Goal: Information Seeking & Learning: Find specific fact

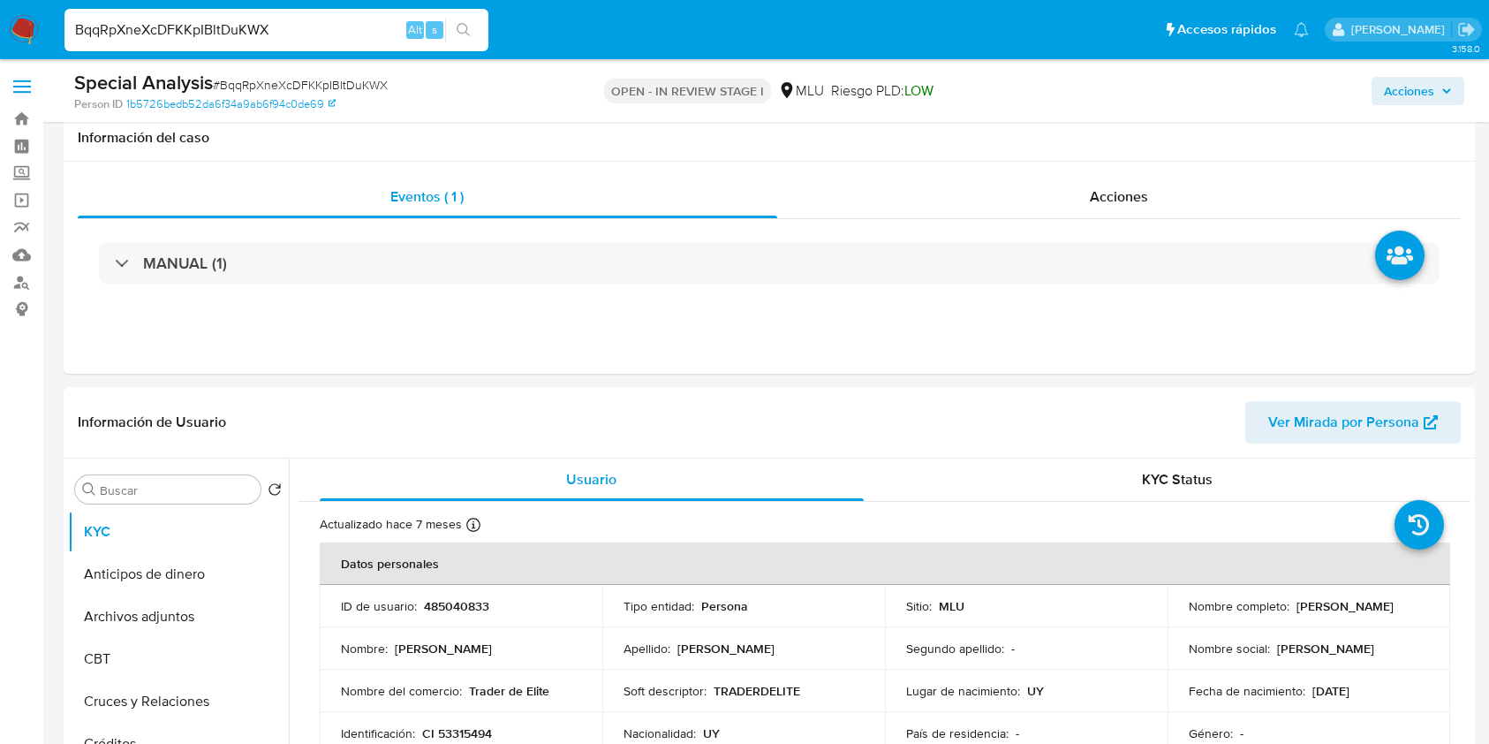
select select "10"
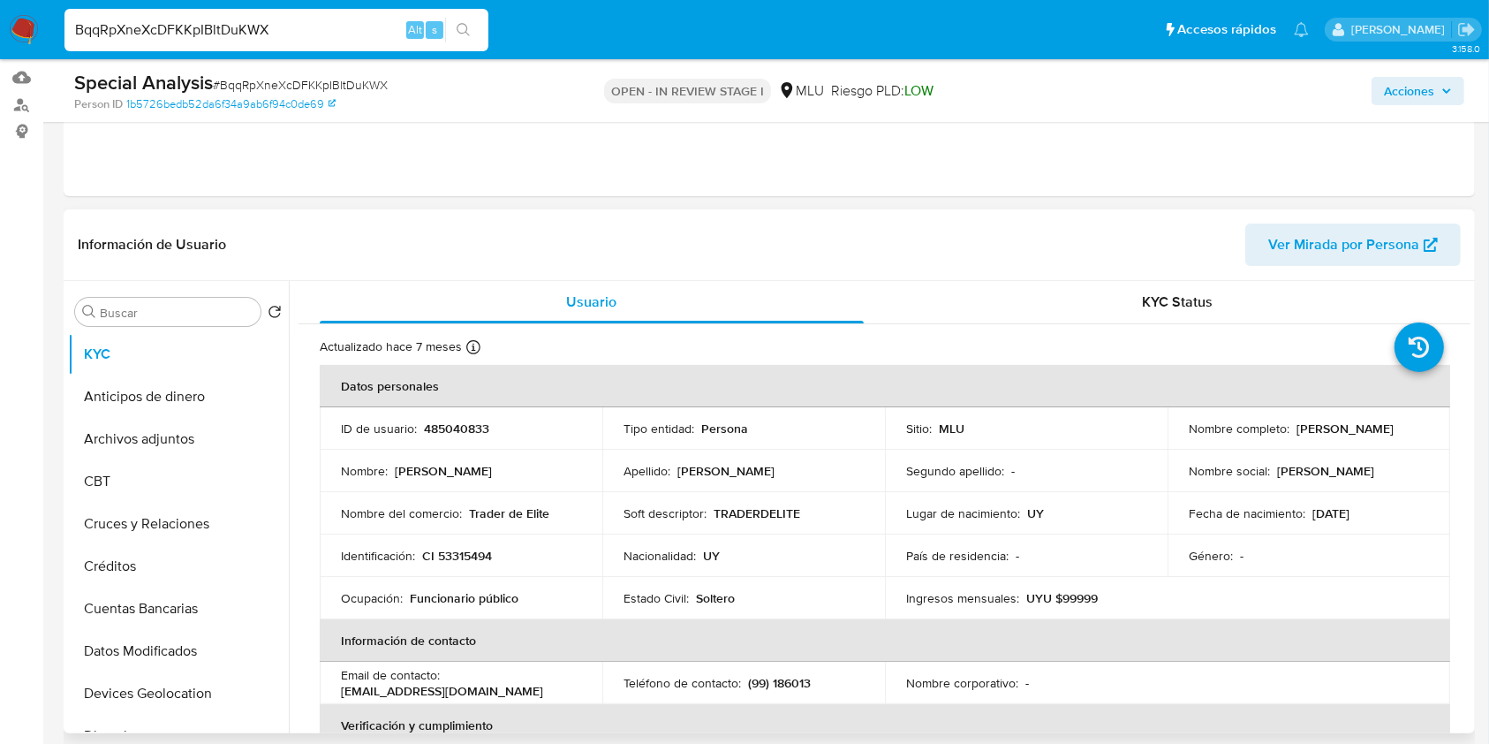
click at [474, 548] on p "CI 53315494" at bounding box center [457, 556] width 70 height 16
copy p "53315494"
click at [1370, 247] on span "Ver Mirada por Persona" at bounding box center [1343, 244] width 151 height 42
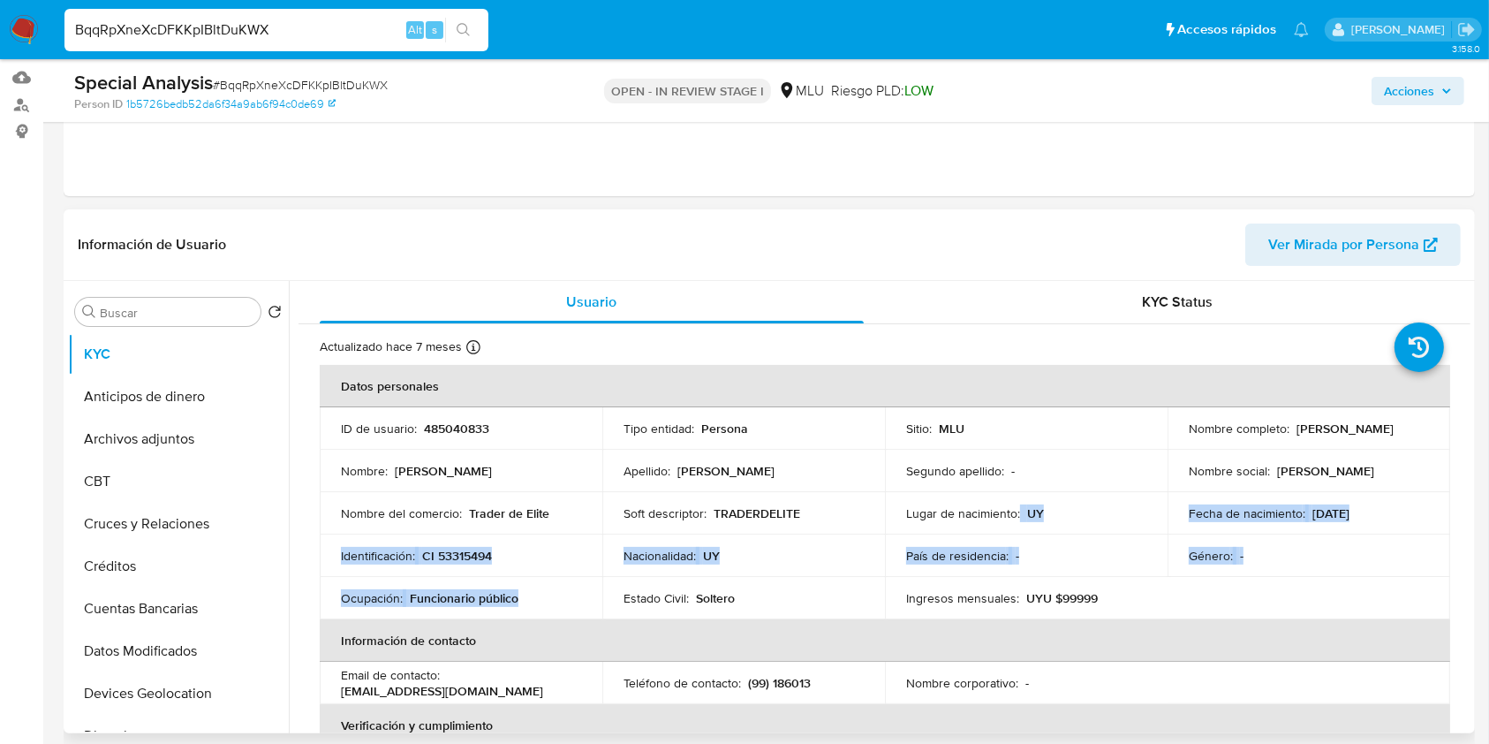
drag, startPoint x: 541, startPoint y: 590, endPoint x: 1288, endPoint y: 562, distance: 746.9
click at [1016, 525] on tbody "ID de usuario : 485040833 Tipo entidad : Persona Sitio : MLU Nombre completo : …" at bounding box center [885, 513] width 1131 height 212
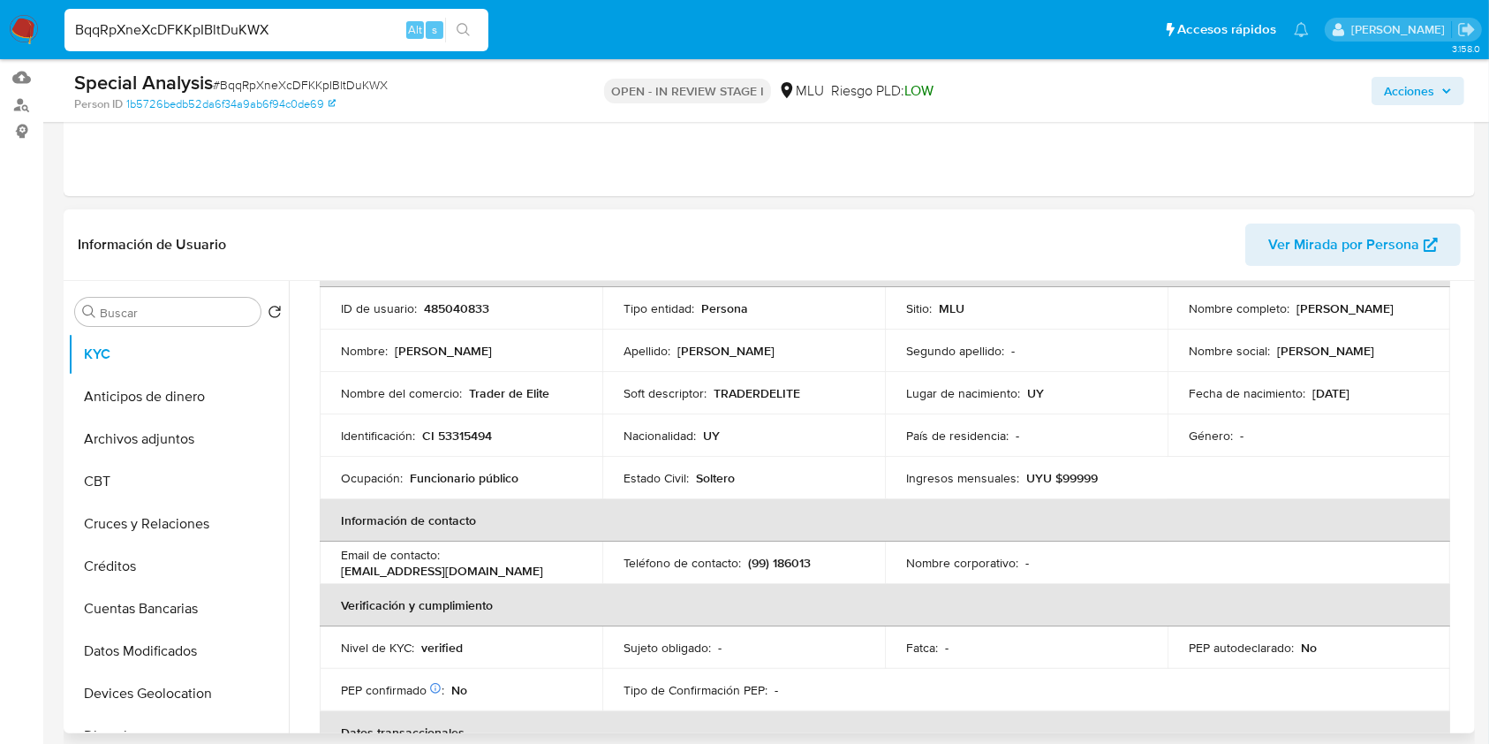
scroll to position [106, 0]
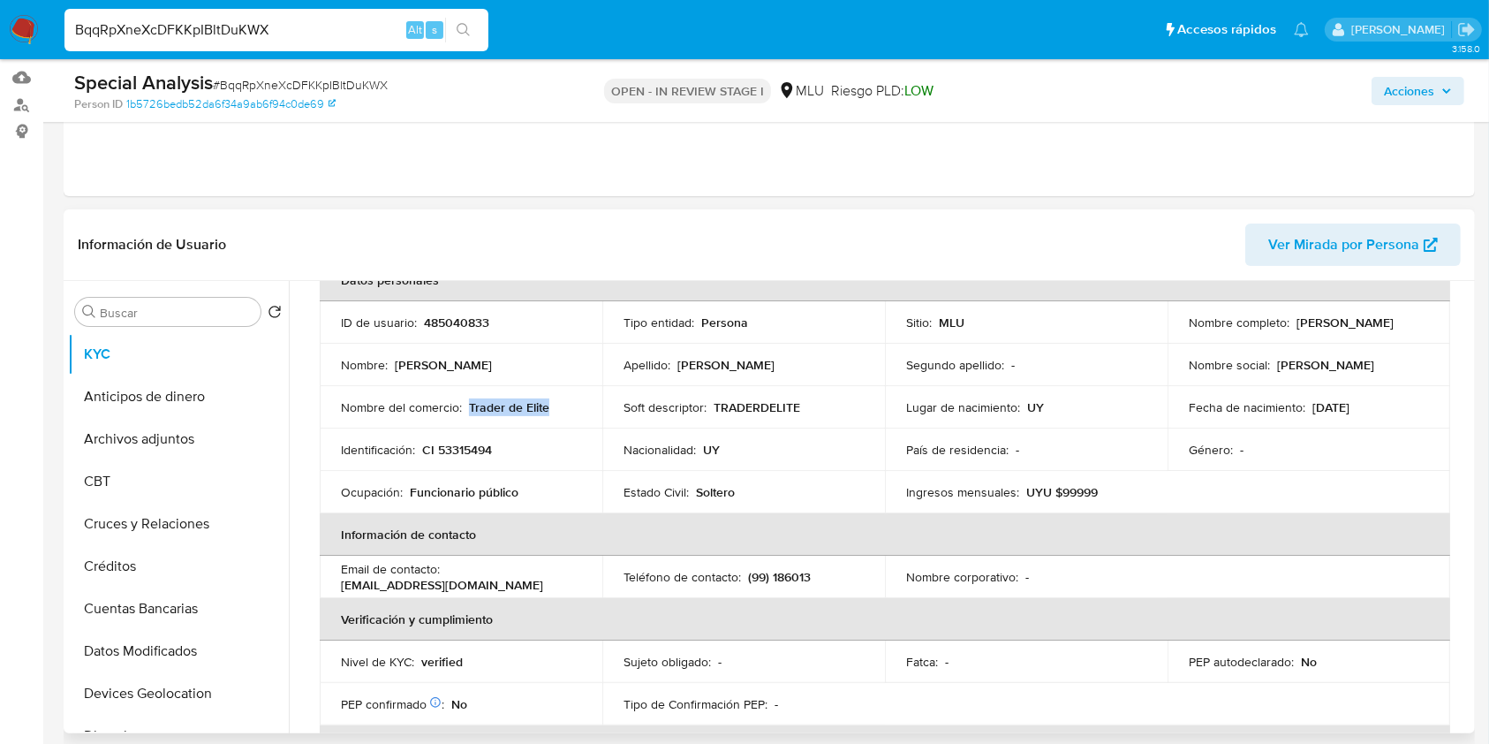
drag, startPoint x: 468, startPoint y: 402, endPoint x: 546, endPoint y: 408, distance: 78.0
click at [546, 408] on p "Trader de Elite" at bounding box center [509, 407] width 80 height 16
copy p "Trader de Elite"
click at [200, 448] on button "Archivos adjuntos" at bounding box center [171, 439] width 207 height 42
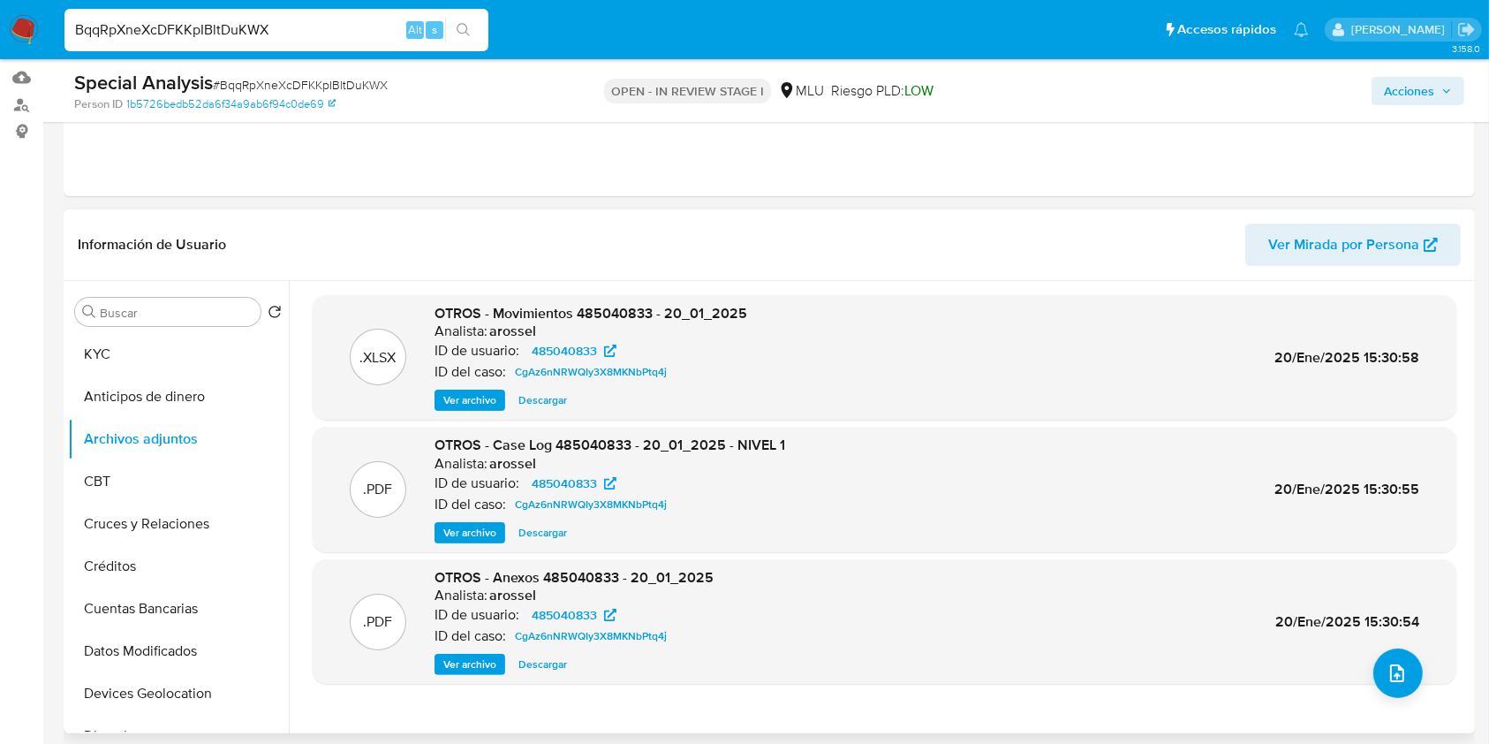
click at [462, 530] on span "Ver archivo" at bounding box center [469, 533] width 53 height 18
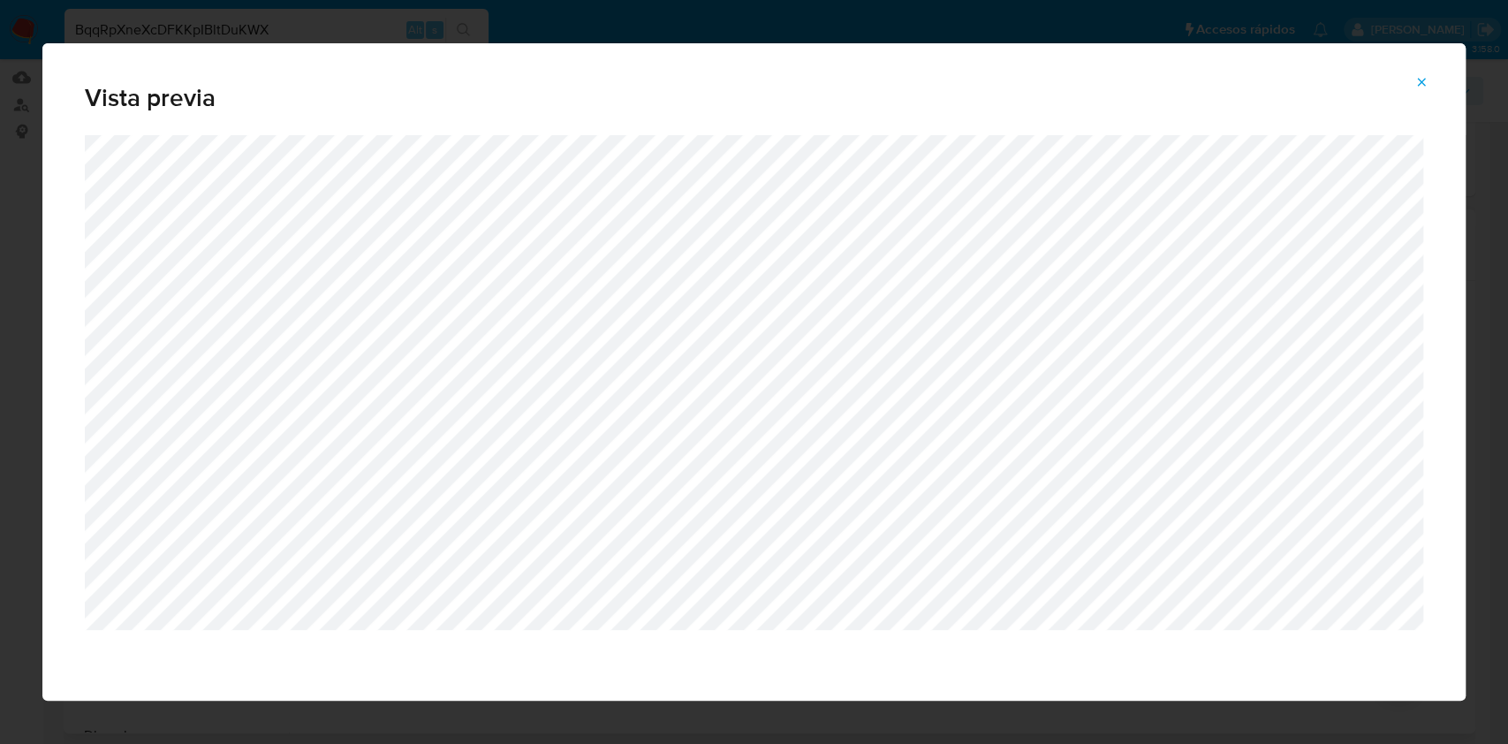
click at [1410, 74] on button "Attachment preview" at bounding box center [1421, 82] width 39 height 28
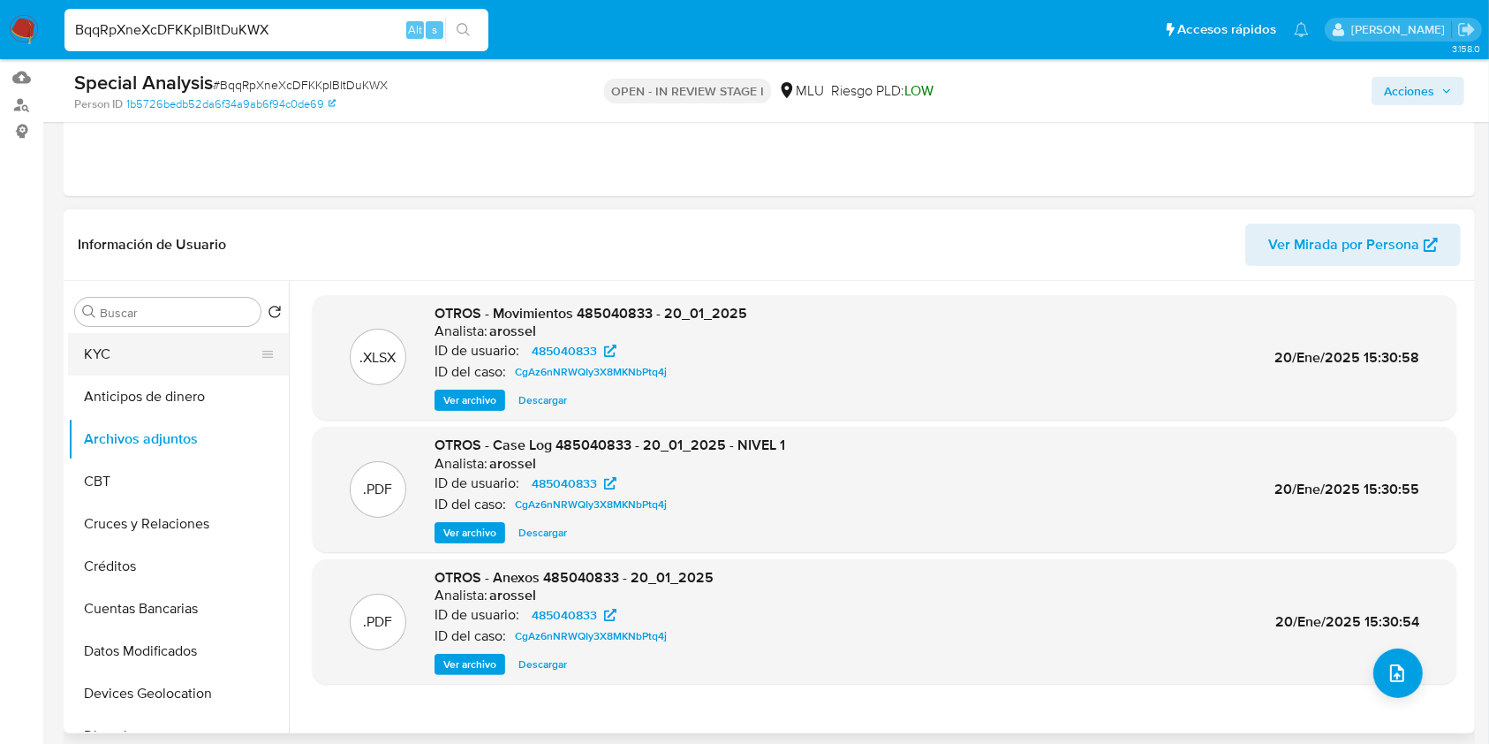
click at [181, 348] on button "KYC" at bounding box center [171, 354] width 207 height 42
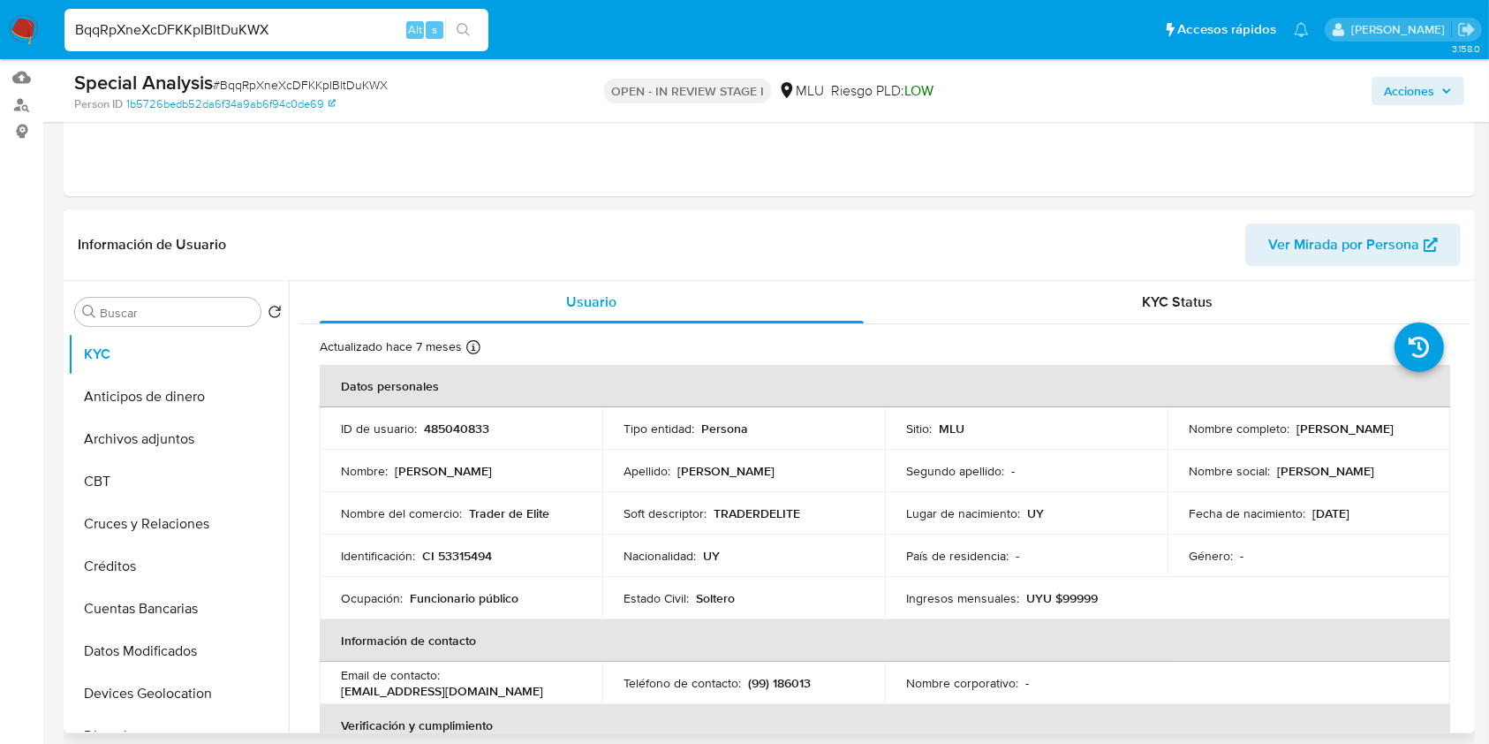
scroll to position [789, 0]
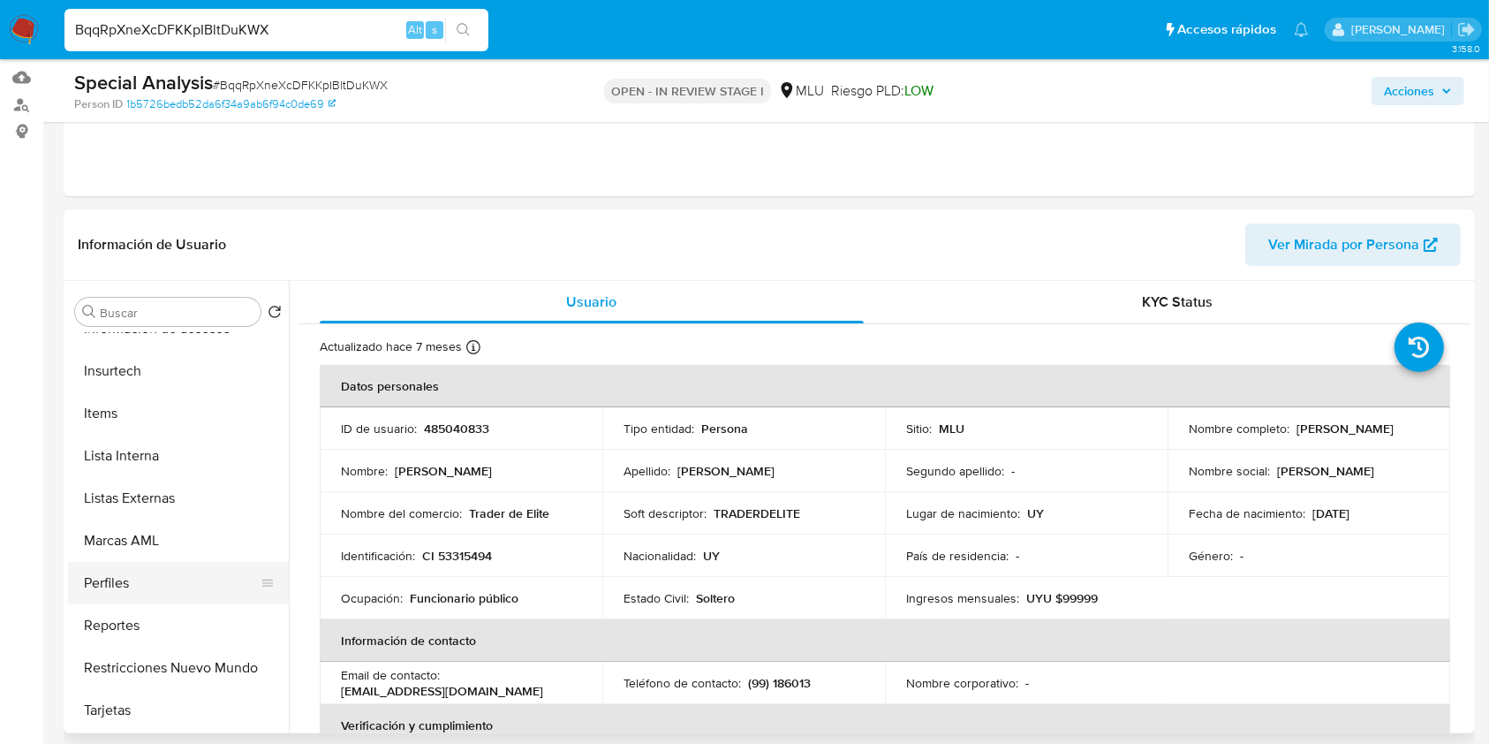
click at [111, 579] on button "Perfiles" at bounding box center [171, 583] width 207 height 42
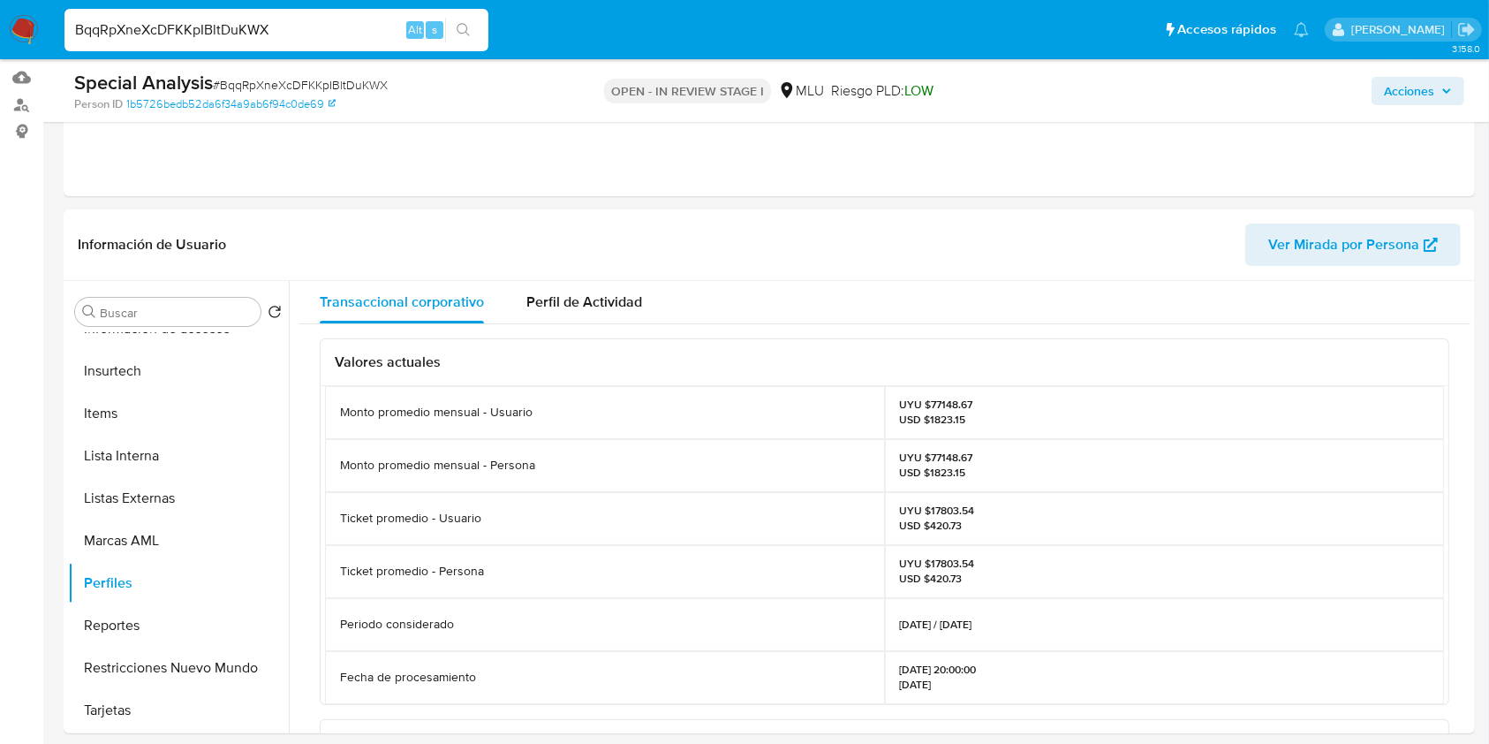
click at [939, 462] on p "UYU $77148.67 USD $1823.15" at bounding box center [936, 464] width 73 height 28
copy p "77148.67"
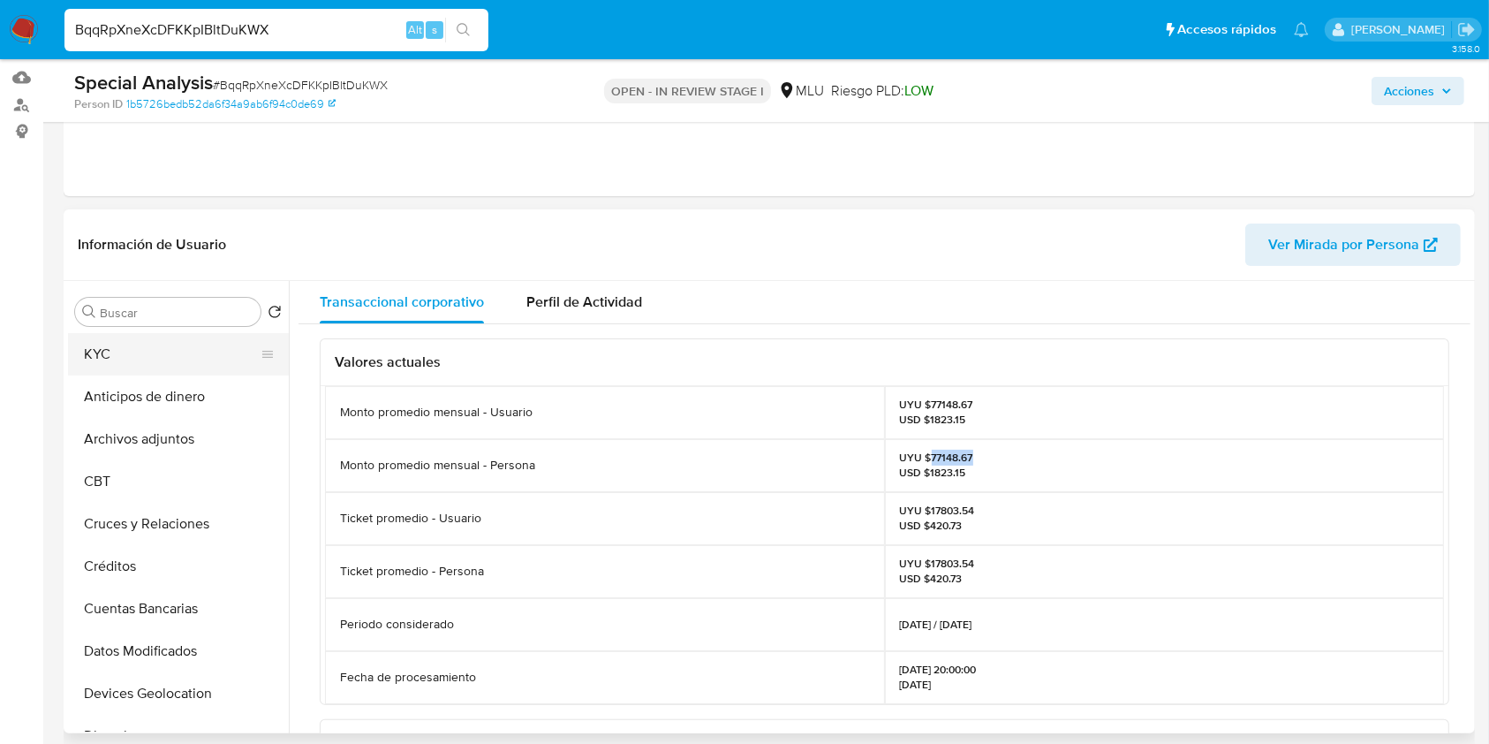
click at [133, 349] on button "KYC" at bounding box center [171, 354] width 207 height 42
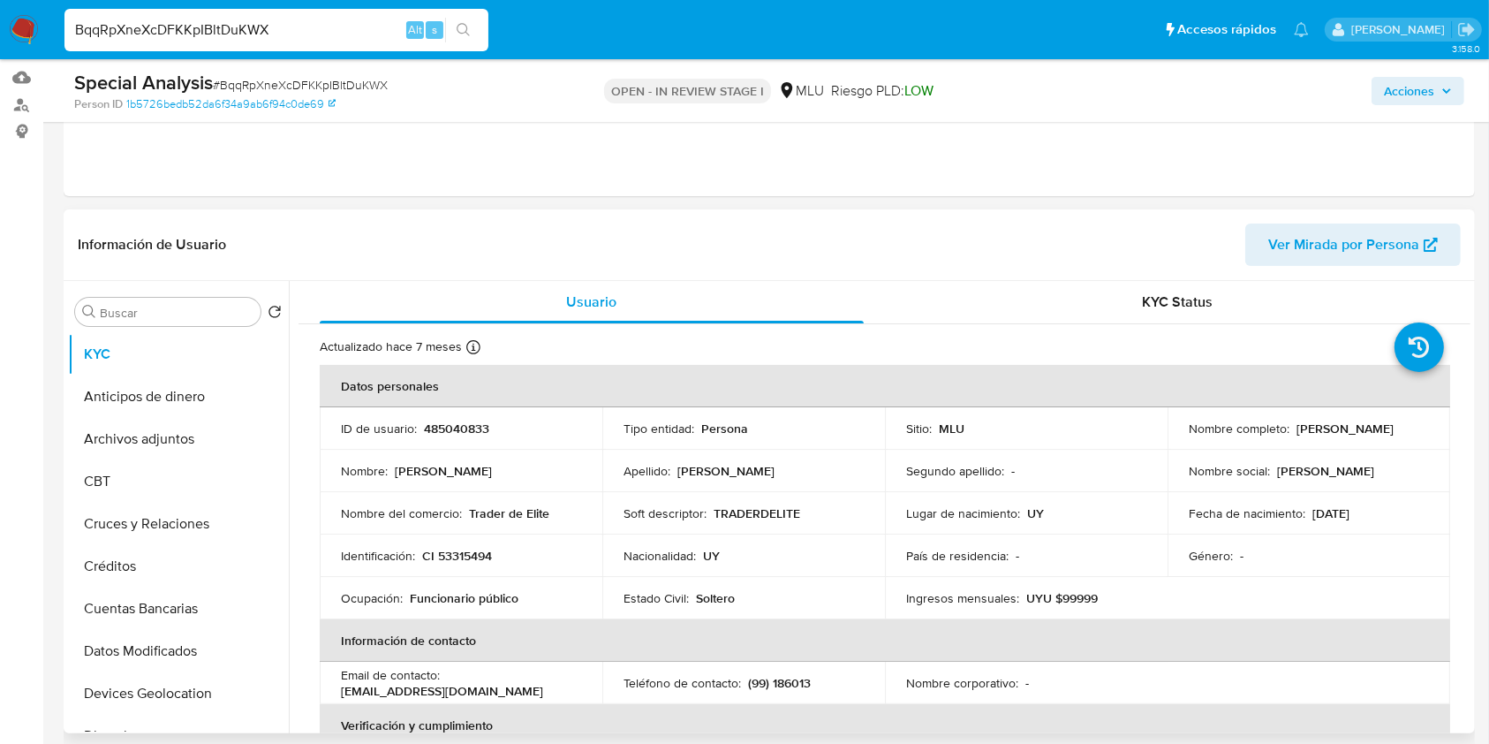
drag, startPoint x: 1323, startPoint y: 435, endPoint x: 1188, endPoint y: 435, distance: 135.1
click at [1189, 435] on div "Nombre completo : [PERSON_NAME]" at bounding box center [1309, 428] width 240 height 16
copy p "[PERSON_NAME]"
drag, startPoint x: 498, startPoint y: 555, endPoint x: 422, endPoint y: 554, distance: 76.0
click at [422, 554] on div "Identificación : CI 53315494" at bounding box center [461, 556] width 240 height 16
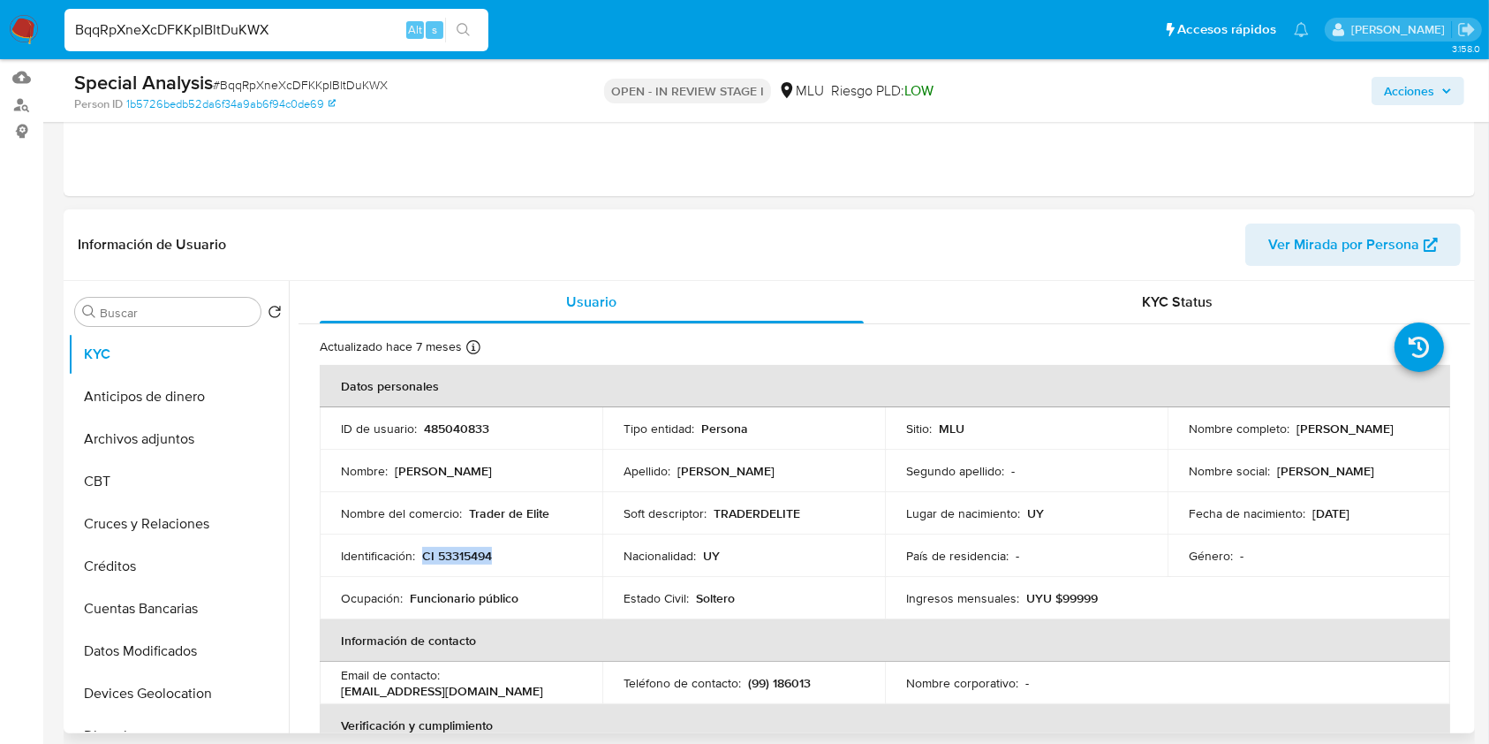
copy p "CI 53315494"
drag, startPoint x: 550, startPoint y: 511, endPoint x: 469, endPoint y: 511, distance: 81.3
click at [469, 511] on div "Nombre del comercio : Trader de Elite" at bounding box center [461, 513] width 240 height 16
copy p "Trader de Elite"
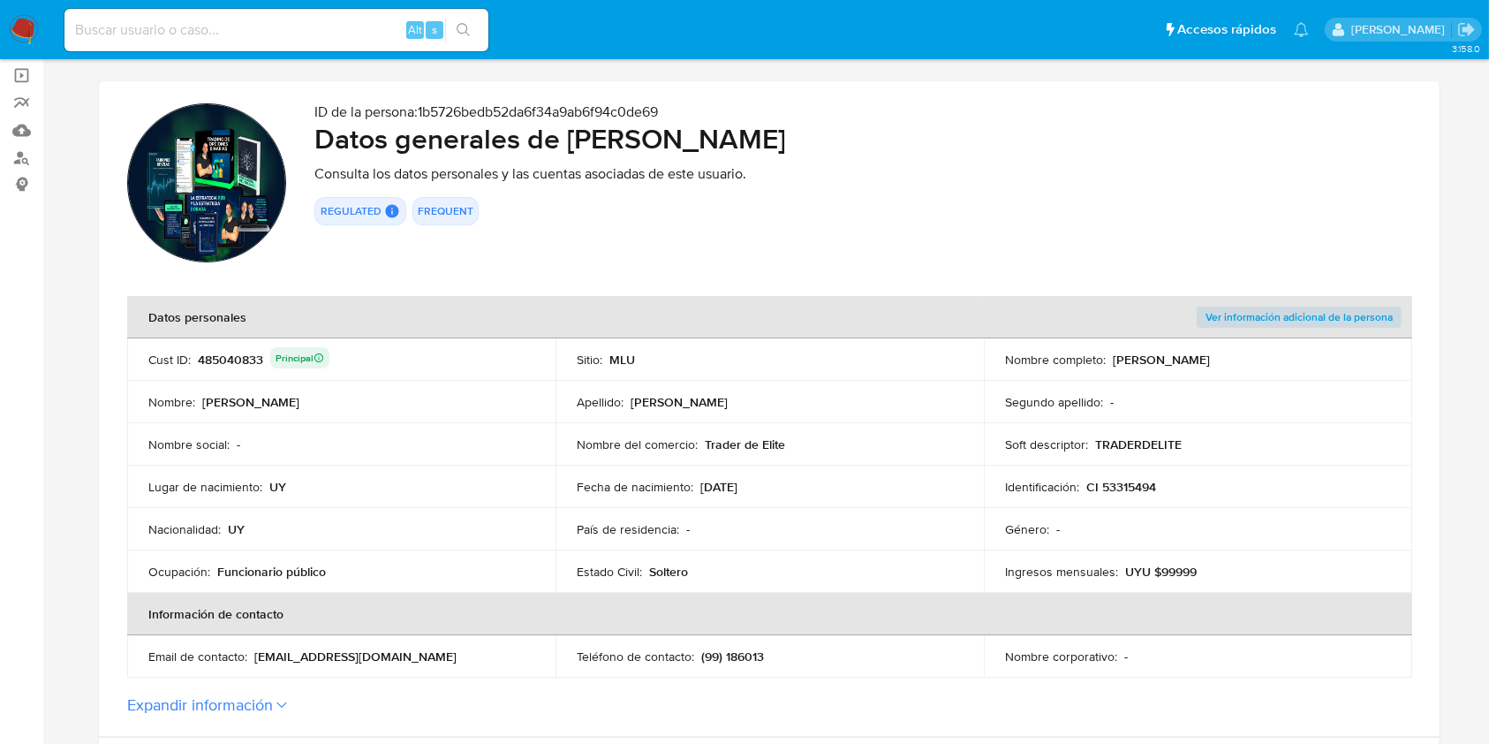
scroll to position [127, 0]
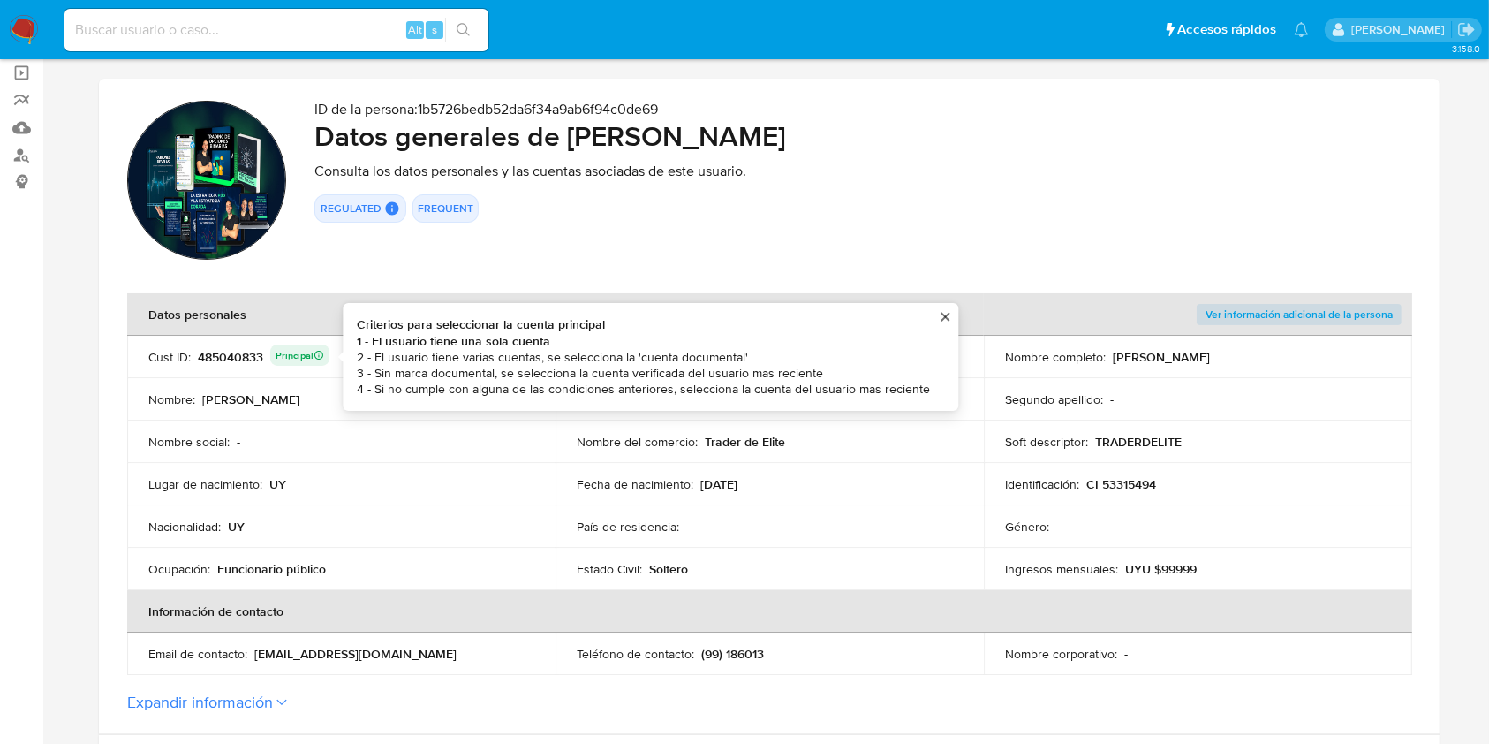
click at [224, 348] on div "485040833 Principal Criterios para seleccionar la cuenta principal 1 - El usuar…" at bounding box center [264, 356] width 132 height 25
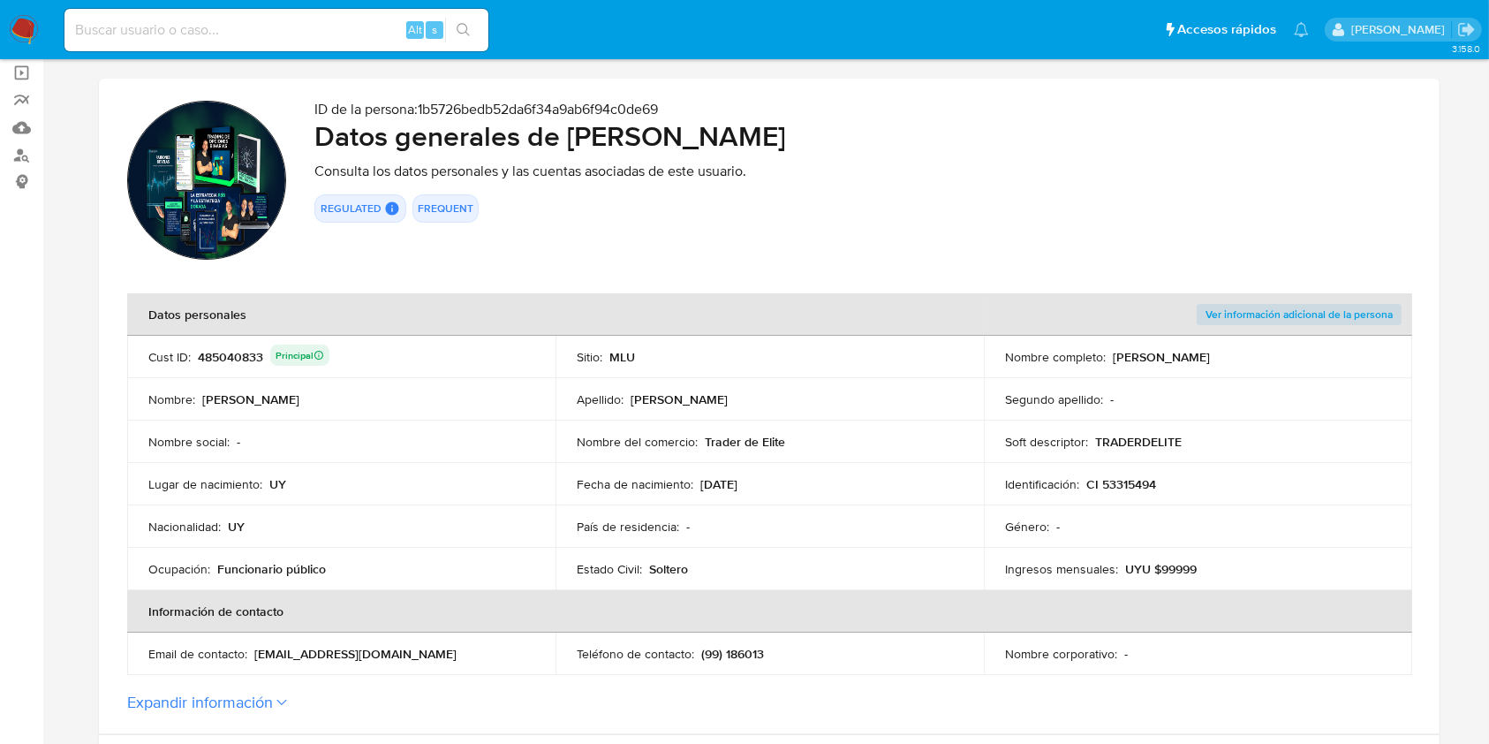
click at [224, 348] on div "485040833 Principal" at bounding box center [264, 356] width 132 height 25
drag, startPoint x: 798, startPoint y: 442, endPoint x: 705, endPoint y: 446, distance: 92.8
click at [705, 446] on div "Nombre del comercio : Trader de Elite" at bounding box center [770, 442] width 386 height 16
